Goal: Information Seeking & Learning: Learn about a topic

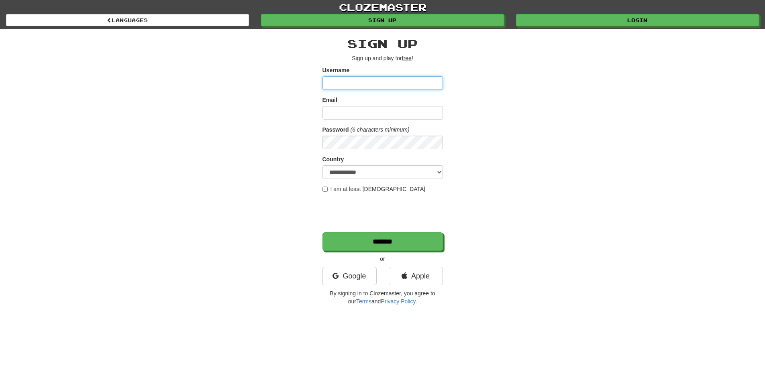
click at [390, 82] on input "Username" at bounding box center [383, 83] width 121 height 14
click at [563, 27] on div "clozemaster Languages Sign up Login Languages" at bounding box center [382, 14] width 753 height 29
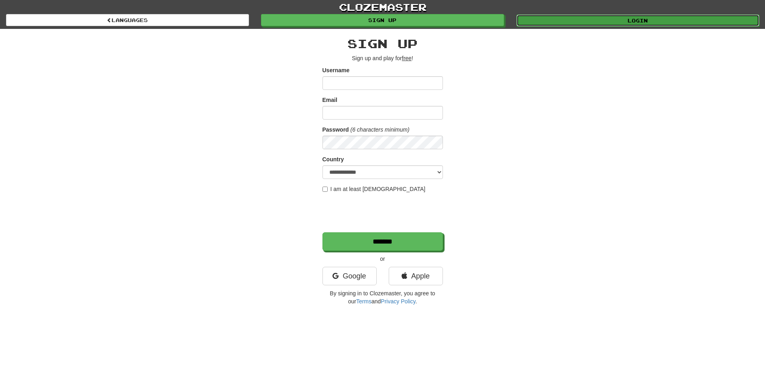
drag, startPoint x: 566, startPoint y: 21, endPoint x: 550, endPoint y: 26, distance: 16.5
click at [566, 21] on link "Login" at bounding box center [638, 20] width 243 height 12
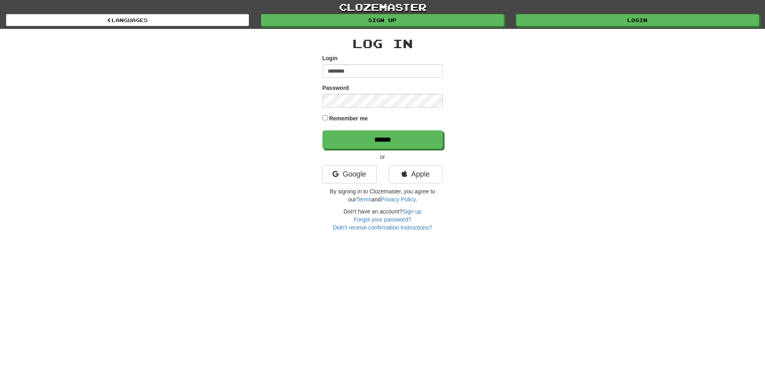
type input "********"
click at [323, 131] on input "******" at bounding box center [383, 140] width 121 height 18
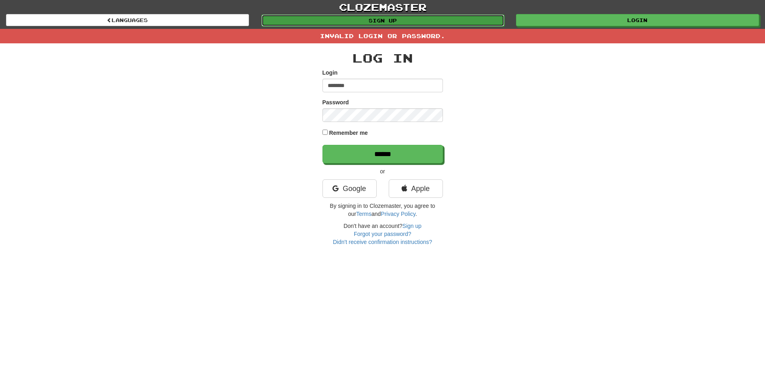
click at [374, 20] on link "Sign up" at bounding box center [383, 20] width 243 height 12
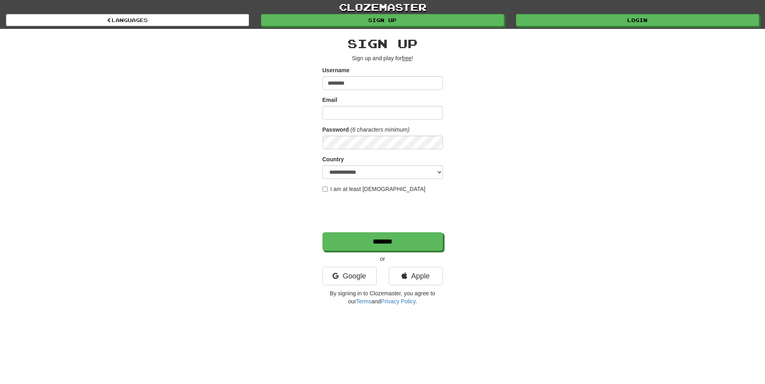
type input "********"
type input "**********"
select select "**"
click at [354, 188] on label "I am at least 16 years old" at bounding box center [374, 189] width 103 height 8
click at [380, 247] on input "*******" at bounding box center [383, 242] width 121 height 18
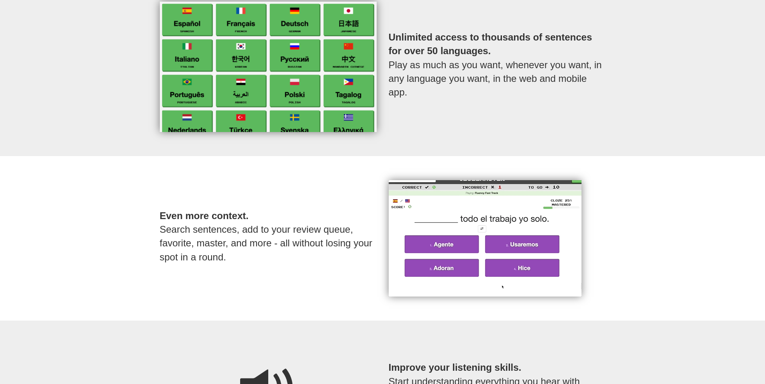
scroll to position [442, 0]
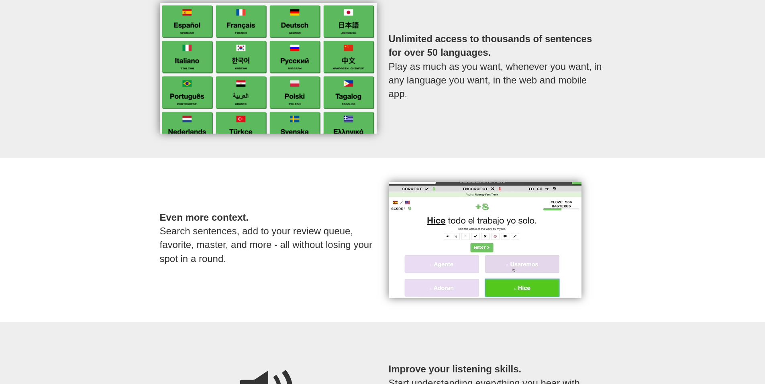
drag, startPoint x: 473, startPoint y: 122, endPoint x: 435, endPoint y: 138, distance: 41.3
click at [435, 138] on div "Unlimited access to thousands of sentences for over 50 languages. Play as much …" at bounding box center [382, 68] width 765 height 179
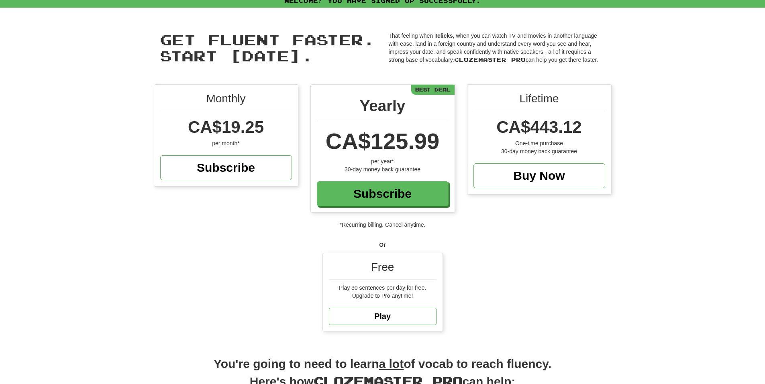
scroll to position [0, 0]
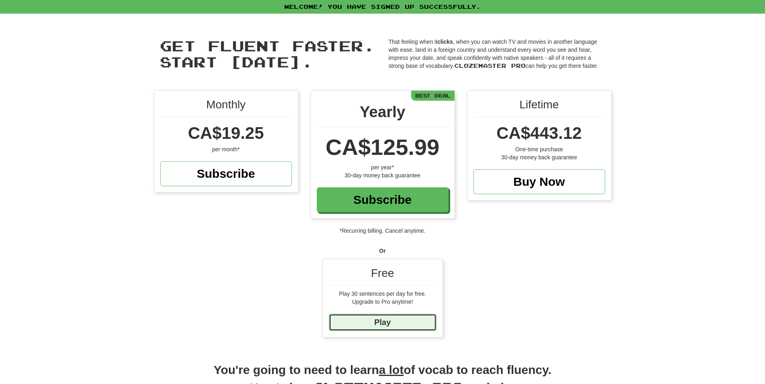
click at [384, 323] on link "Play" at bounding box center [383, 322] width 108 height 17
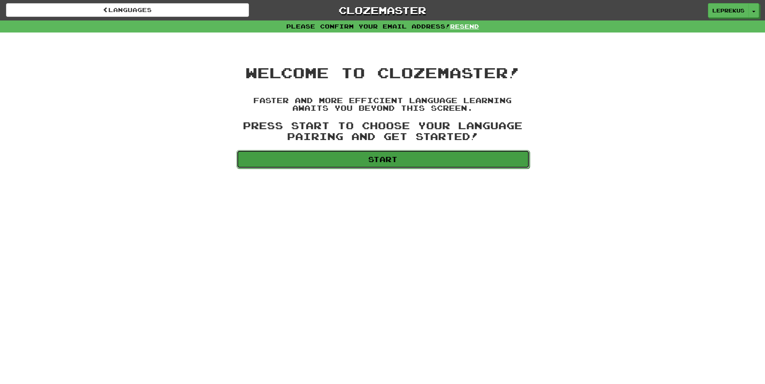
click at [450, 151] on link "Start" at bounding box center [383, 159] width 293 height 18
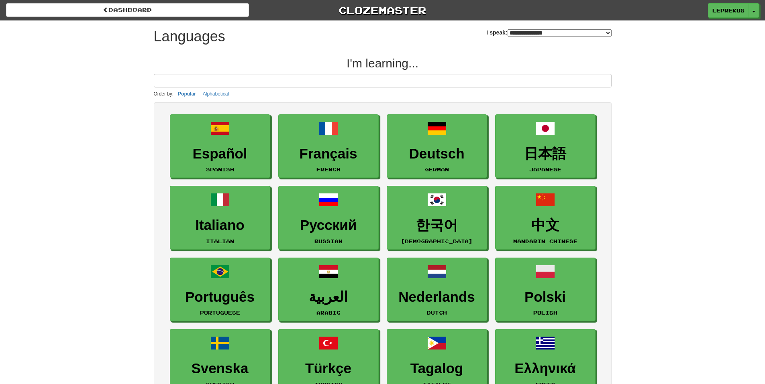
select select "*******"
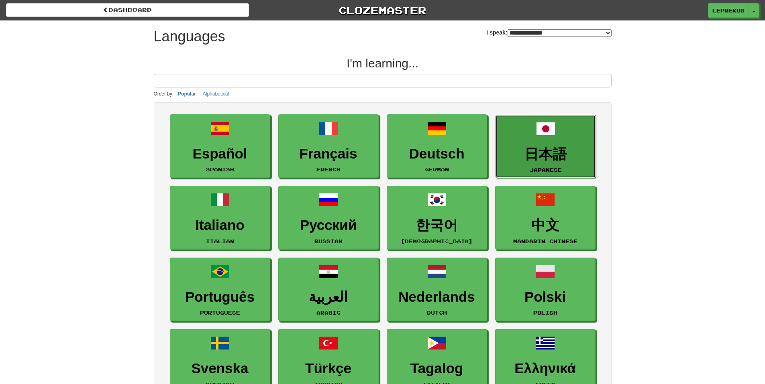
click at [498, 162] on link "日本語 Japanese" at bounding box center [546, 147] width 100 height 64
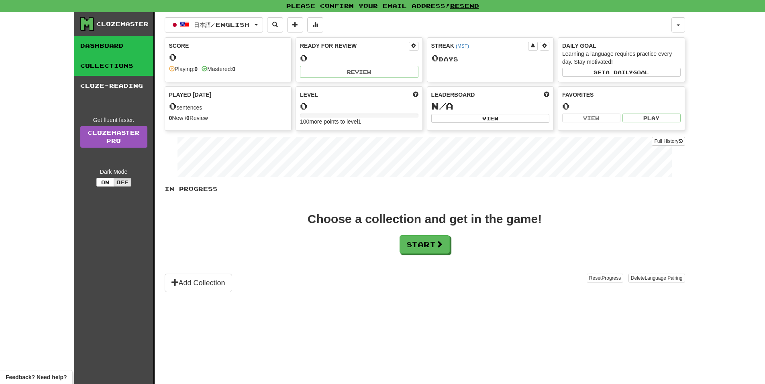
click at [133, 61] on link "Collections" at bounding box center [113, 66] width 79 height 20
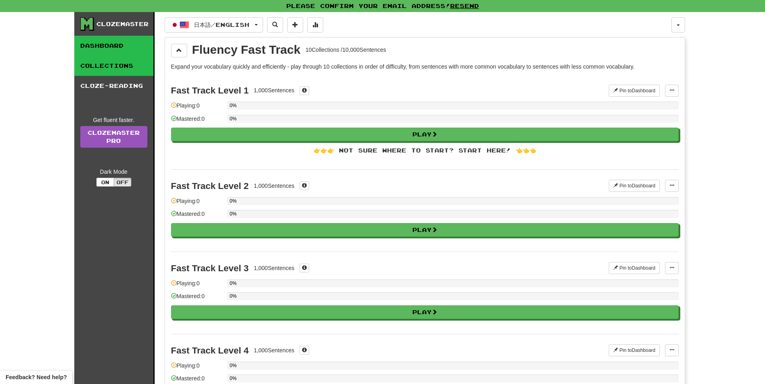
click at [109, 42] on link "Dashboard" at bounding box center [113, 46] width 79 height 20
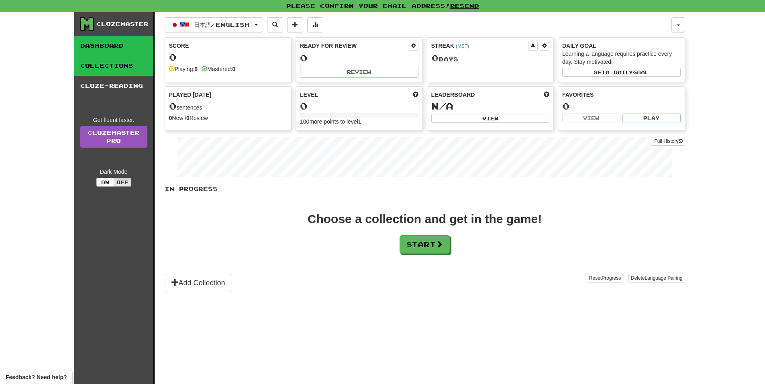
click at [110, 56] on link "Collections" at bounding box center [113, 66] width 79 height 20
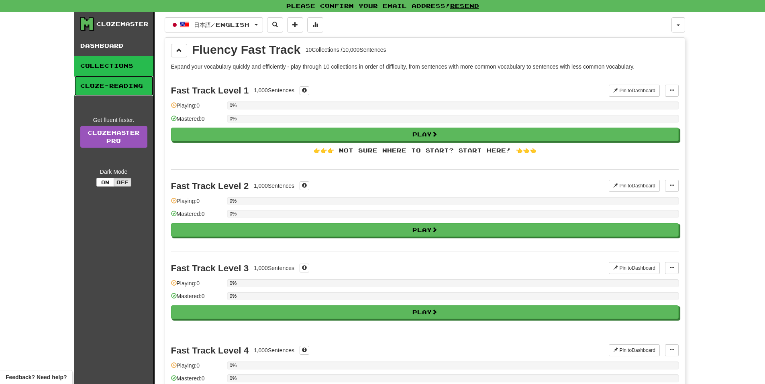
click at [114, 93] on link "Cloze-Reading" at bounding box center [113, 86] width 79 height 20
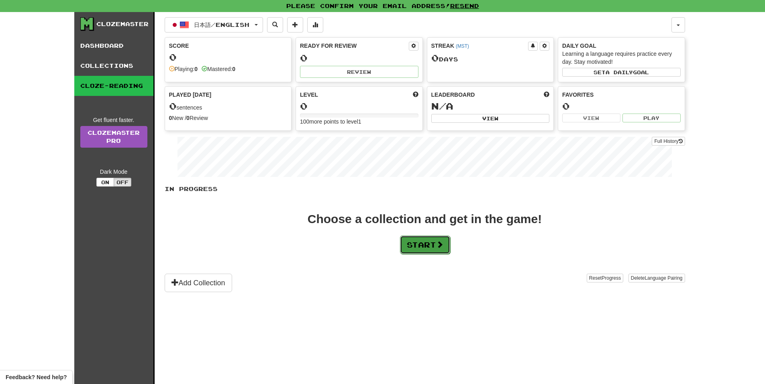
click at [430, 245] on button "Start" at bounding box center [425, 245] width 50 height 18
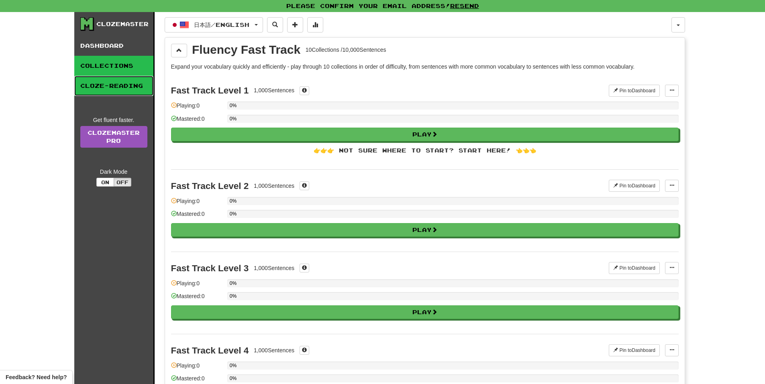
click at [123, 82] on link "Cloze-Reading" at bounding box center [113, 86] width 79 height 20
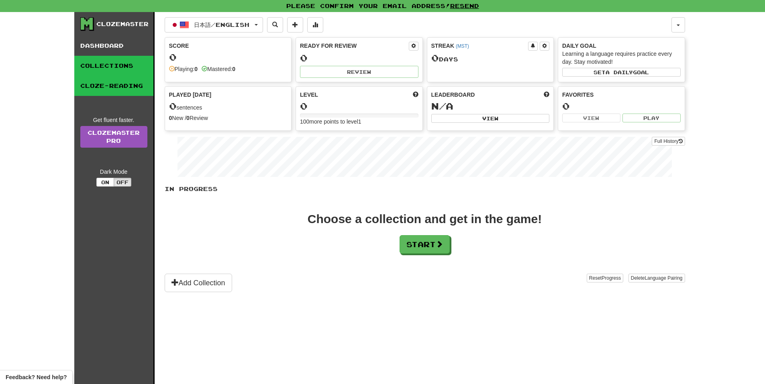
drag, startPoint x: 112, startPoint y: 86, endPoint x: 102, endPoint y: 68, distance: 21.1
click at [102, 68] on link "Collections" at bounding box center [113, 66] width 79 height 20
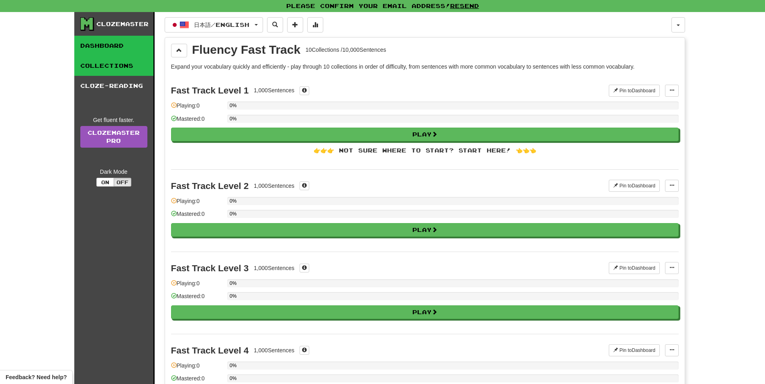
click at [123, 39] on link "Dashboard" at bounding box center [113, 46] width 79 height 20
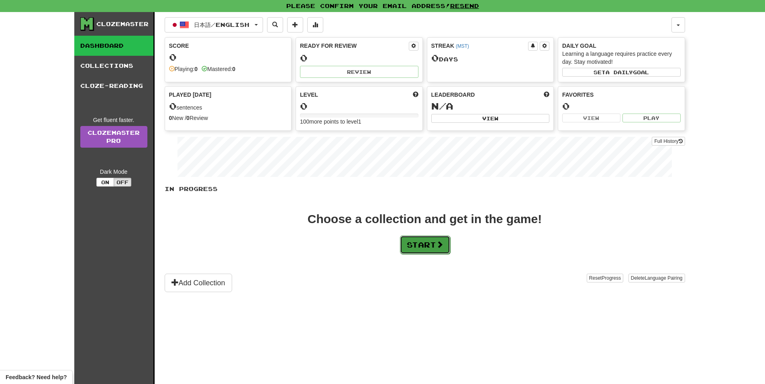
click at [437, 250] on button "Start" at bounding box center [425, 245] width 50 height 18
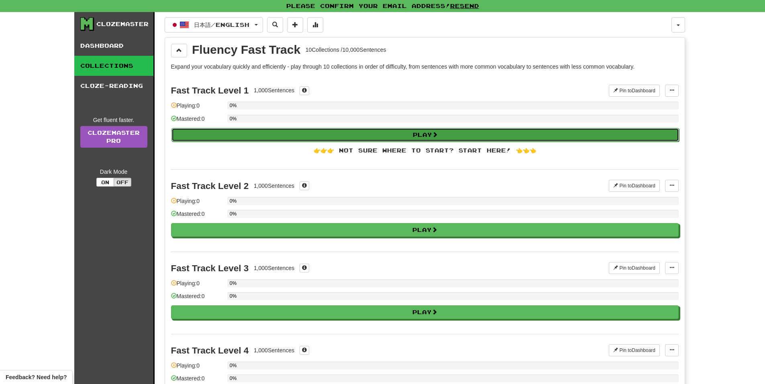
click at [303, 133] on button "Play" at bounding box center [426, 135] width 508 height 14
select select "**"
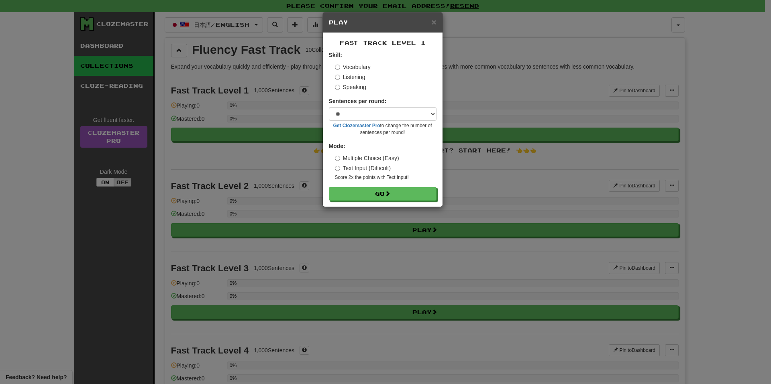
click at [349, 84] on label "Speaking" at bounding box center [350, 87] width 31 height 8
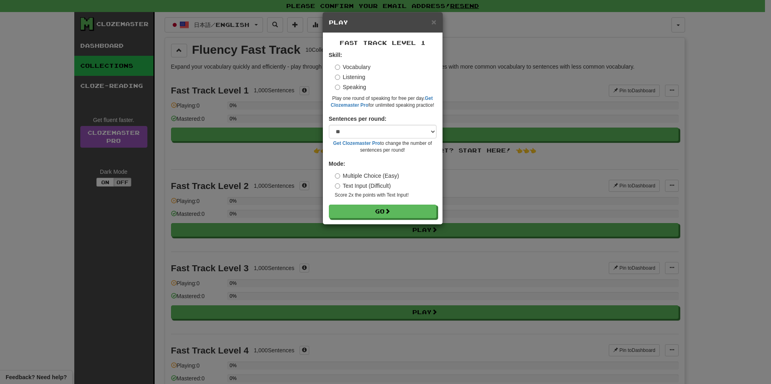
click at [346, 67] on label "Vocabulary" at bounding box center [353, 67] width 36 height 8
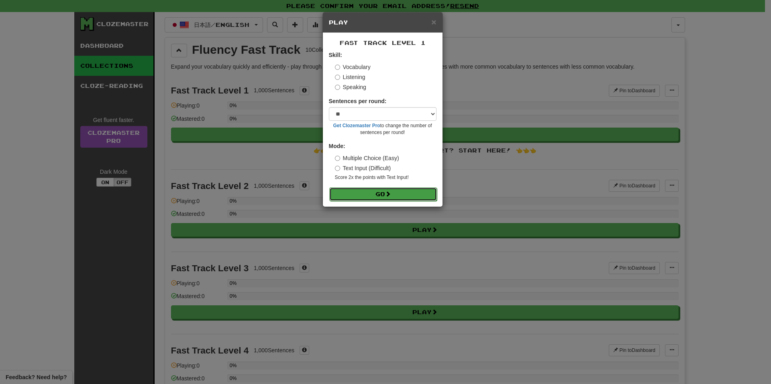
click at [375, 191] on button "Go" at bounding box center [383, 195] width 108 height 14
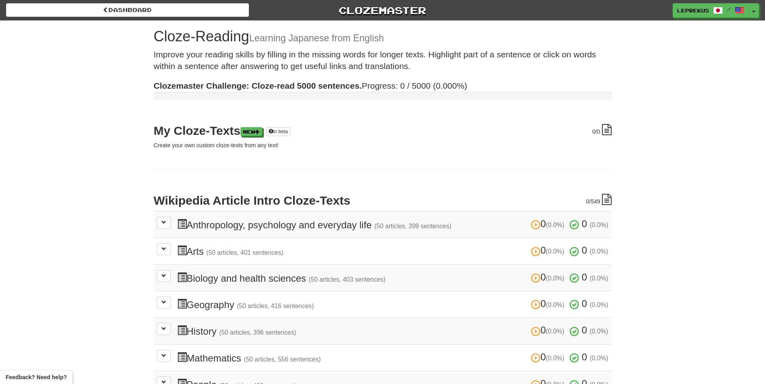
drag, startPoint x: 202, startPoint y: 121, endPoint x: 203, endPoint y: 115, distance: 5.7
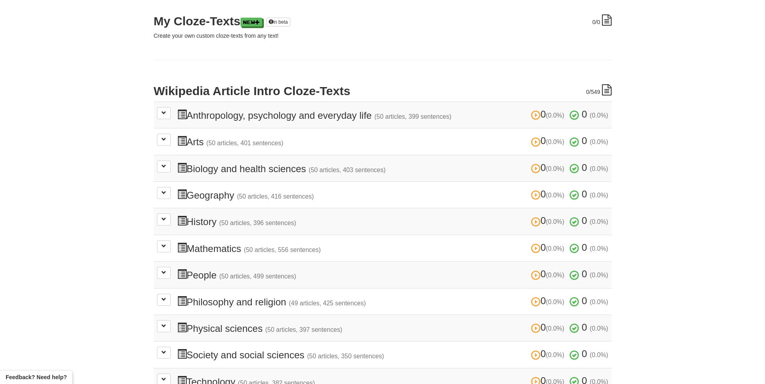
scroll to position [121, 0]
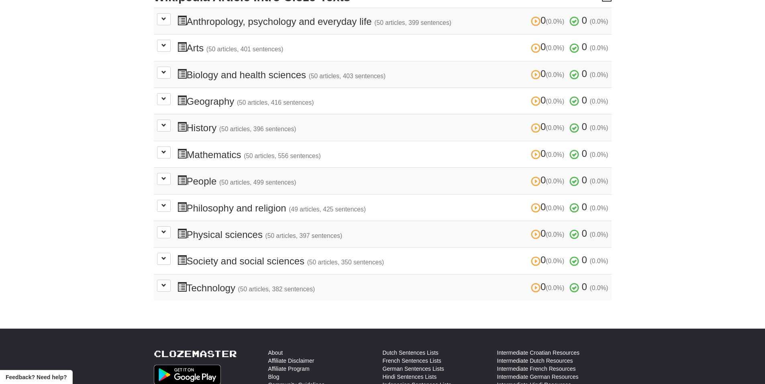
scroll to position [201, 0]
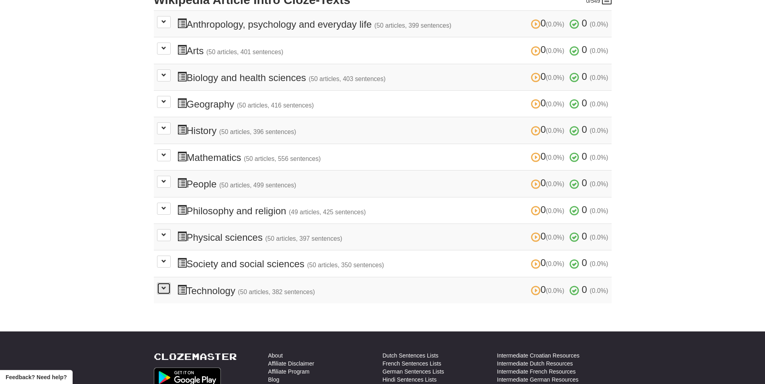
click at [167, 290] on button at bounding box center [164, 289] width 14 height 12
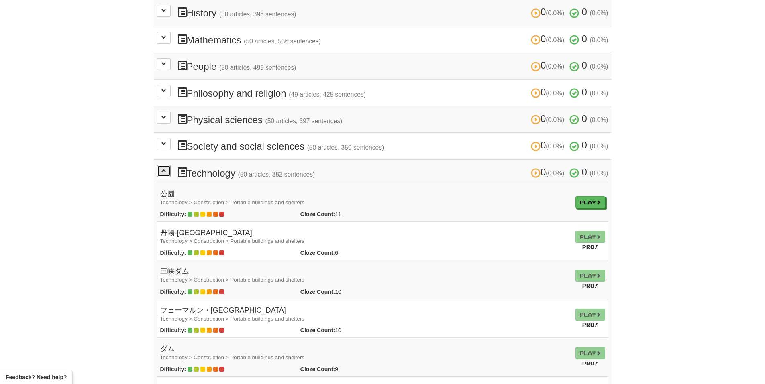
scroll to position [321, 0]
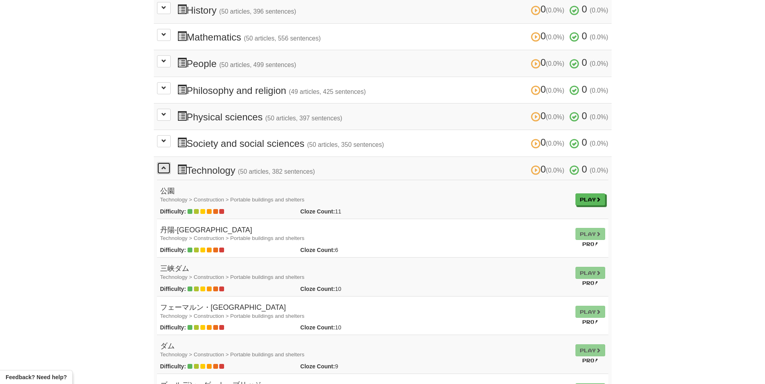
click at [167, 169] on button at bounding box center [164, 168] width 14 height 12
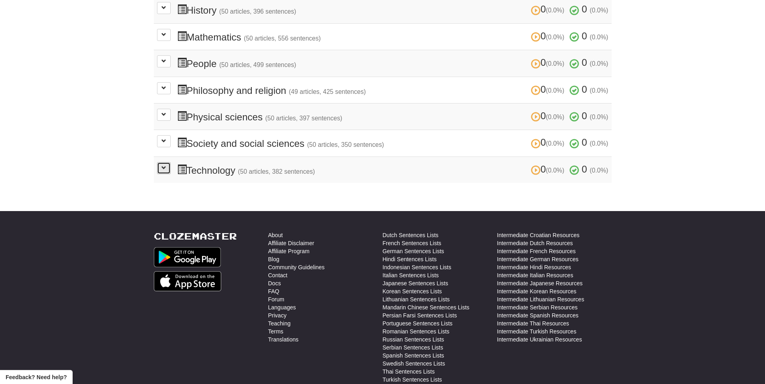
click at [167, 170] on button at bounding box center [164, 168] width 14 height 12
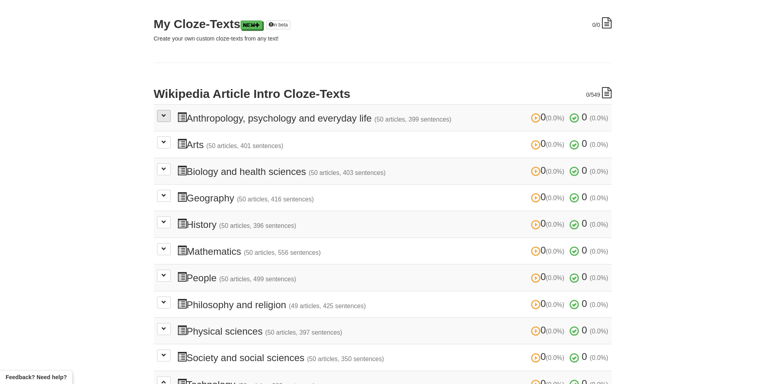
scroll to position [40, 0]
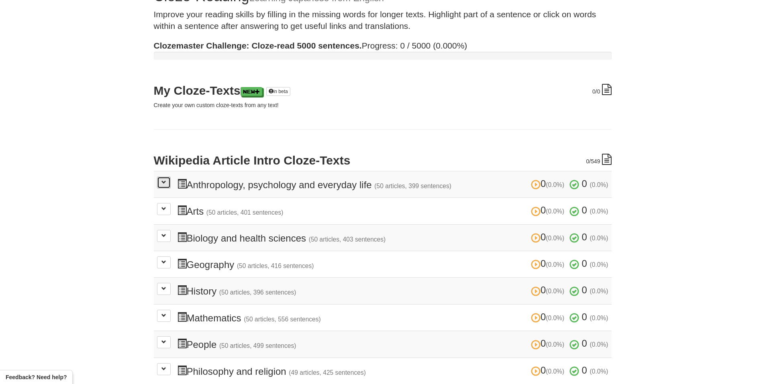
click at [167, 186] on button at bounding box center [164, 183] width 14 height 12
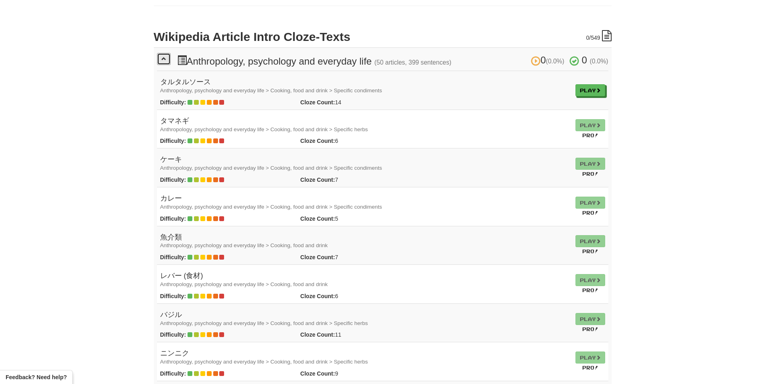
scroll to position [161, 0]
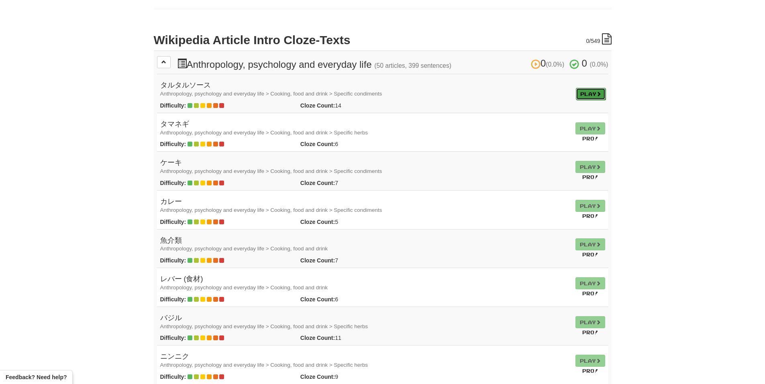
click at [589, 94] on link "Play" at bounding box center [591, 94] width 30 height 12
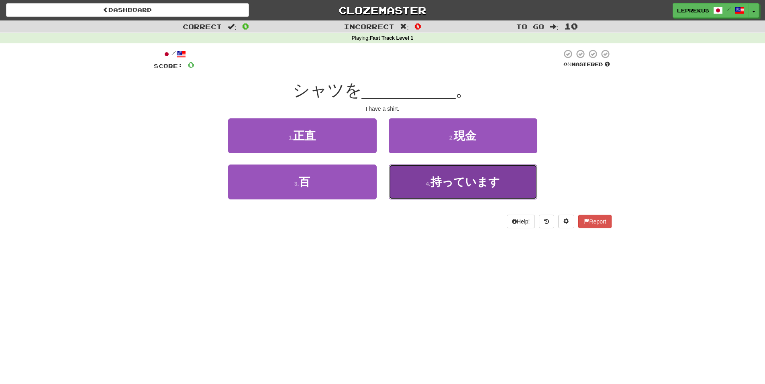
click at [405, 177] on button "4 . 持っています" at bounding box center [463, 182] width 149 height 35
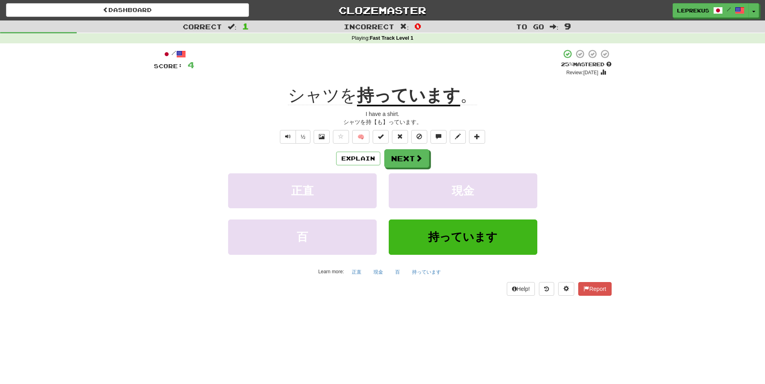
click at [245, 120] on div "シャツを持【も】っています。" at bounding box center [383, 122] width 458 height 8
click at [363, 157] on button "Explain" at bounding box center [358, 159] width 44 height 14
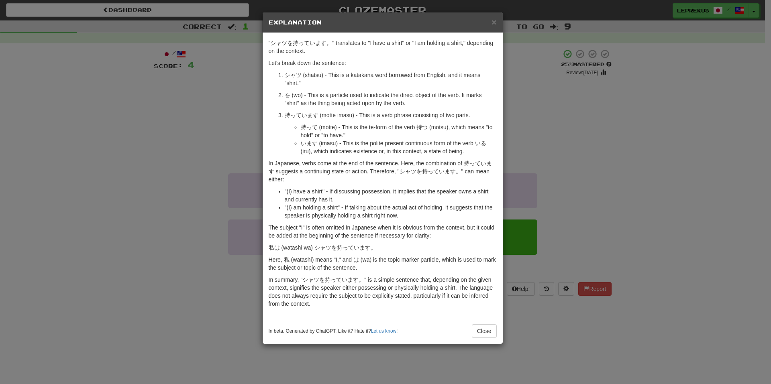
drag, startPoint x: 365, startPoint y: 159, endPoint x: 306, endPoint y: 155, distance: 59.2
click at [306, 155] on li "います (imasu) - This is the polite present continuous form of the verb いる (iru), …" at bounding box center [399, 147] width 196 height 16
click at [566, 86] on div "× Explanation "シャツを持っています。" translates to "I have a shirt" or "I am holding a s…" at bounding box center [385, 192] width 771 height 384
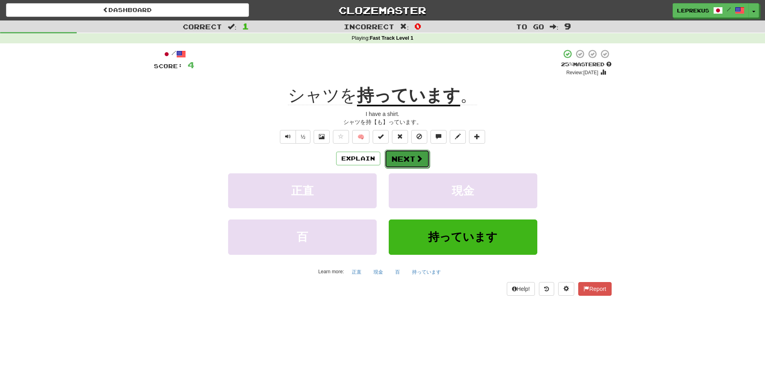
click at [414, 163] on button "Next" at bounding box center [407, 159] width 45 height 18
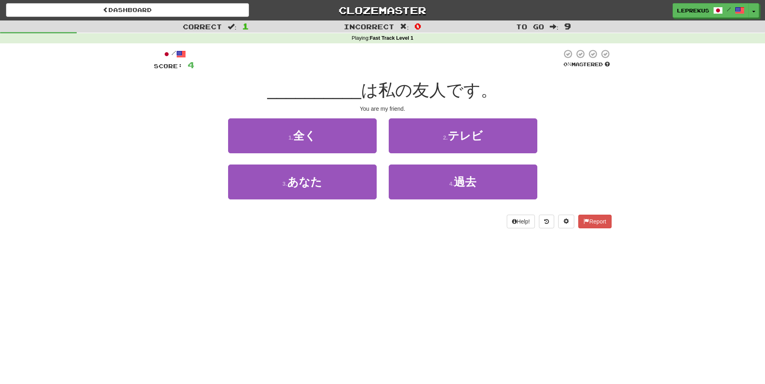
click at [281, 94] on span "__________" at bounding box center [315, 90] width 94 height 19
click at [351, 77] on div "/ Score: 4 0 % Mastered __________ は私の友人です。 You are my friend. 1 . 全く 2 . テレビ 3…" at bounding box center [383, 139] width 458 height 180
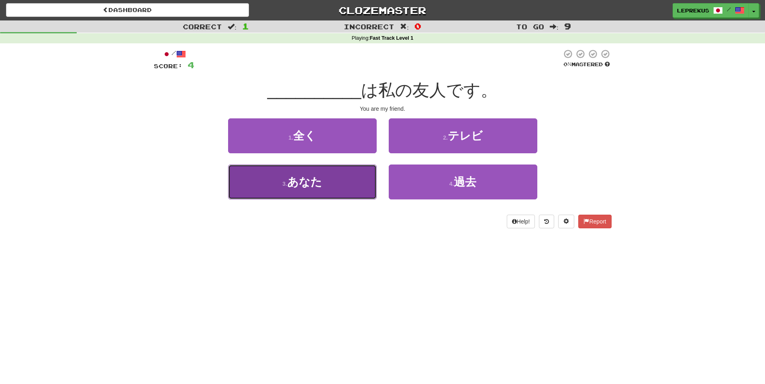
click at [270, 182] on button "3 . あなた" at bounding box center [302, 182] width 149 height 35
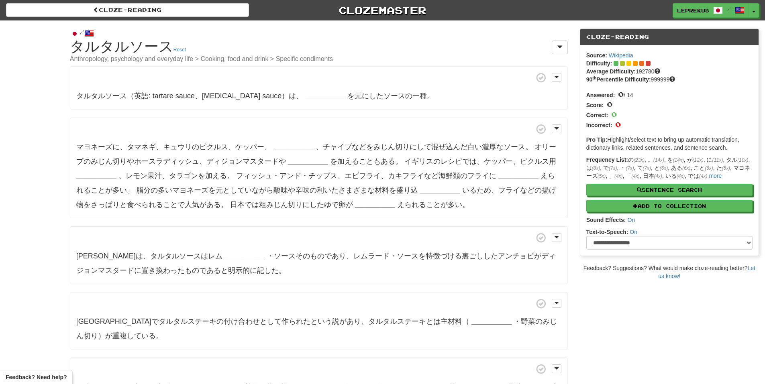
click at [175, 120] on p "マヨネーズに、[PERSON_NAME]、キュウリのピクルス、ケッパー、 __________ 、チャイブなどをみじん切りにして混ぜ込んだ白い濃厚なソース。 …" at bounding box center [319, 168] width 498 height 101
click at [252, 110] on div "タルタルソース（英語: tartare sauce、[MEDICAL_DATA] sauce）は、 __________ を元にしたソースの一種。 マヨネーズ…" at bounding box center [319, 288] width 498 height 444
drag, startPoint x: 162, startPoint y: 145, endPoint x: 192, endPoint y: 149, distance: 30.3
click at [192, 149] on span "マヨネーズに、タマネギ、キュウリのピクルス、ケッパー、" at bounding box center [173, 147] width 195 height 8
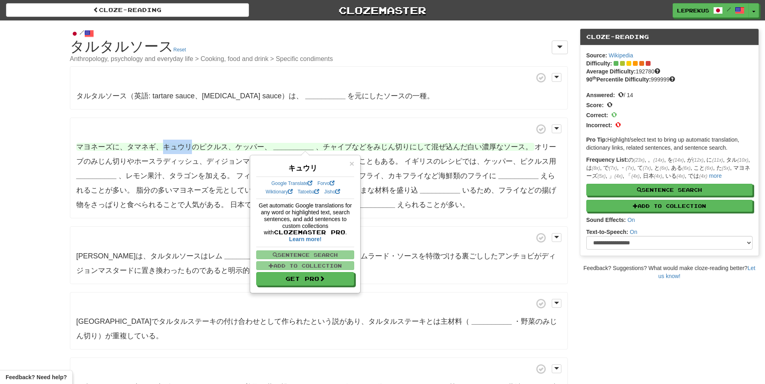
click at [169, 149] on span "マヨネーズに、タマネギ、キュウリのピクルス、ケッパー、" at bounding box center [173, 147] width 195 height 8
drag, startPoint x: 198, startPoint y: 145, endPoint x: 227, endPoint y: 150, distance: 29.3
click at [227, 150] on span "マヨネーズに、タマネギ、キュウリのピクルス、ケッパー、" at bounding box center [173, 147] width 195 height 8
click at [200, 147] on span "マヨネーズに、タマネギ、キュウリのピクルス、ケッパー、" at bounding box center [173, 147] width 195 height 8
drag, startPoint x: 202, startPoint y: 155, endPoint x: 253, endPoint y: 125, distance: 58.6
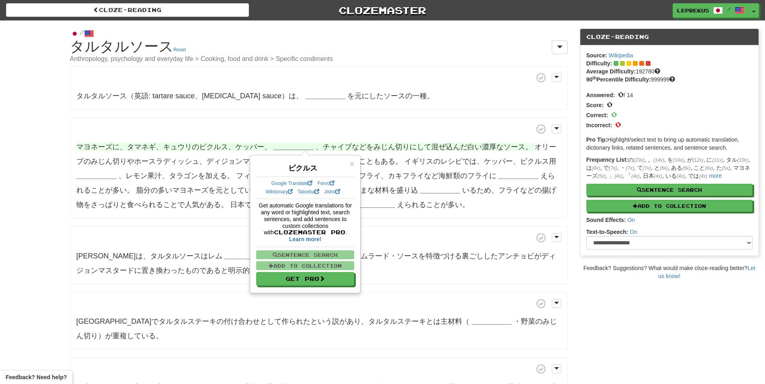
click at [253, 125] on span at bounding box center [318, 129] width 485 height 10
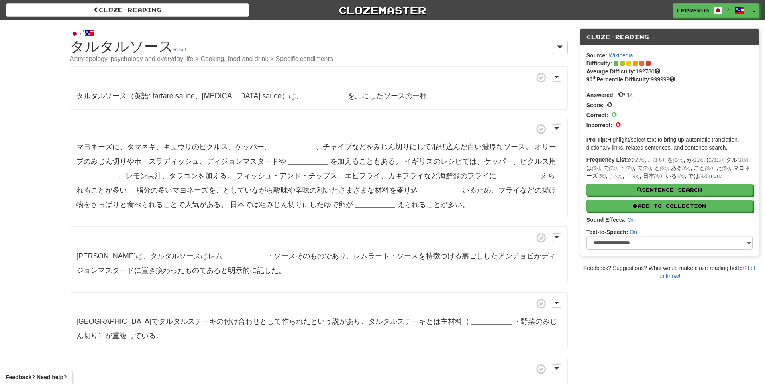
click at [307, 125] on span at bounding box center [318, 129] width 485 height 10
